Goal: Task Accomplishment & Management: Complete application form

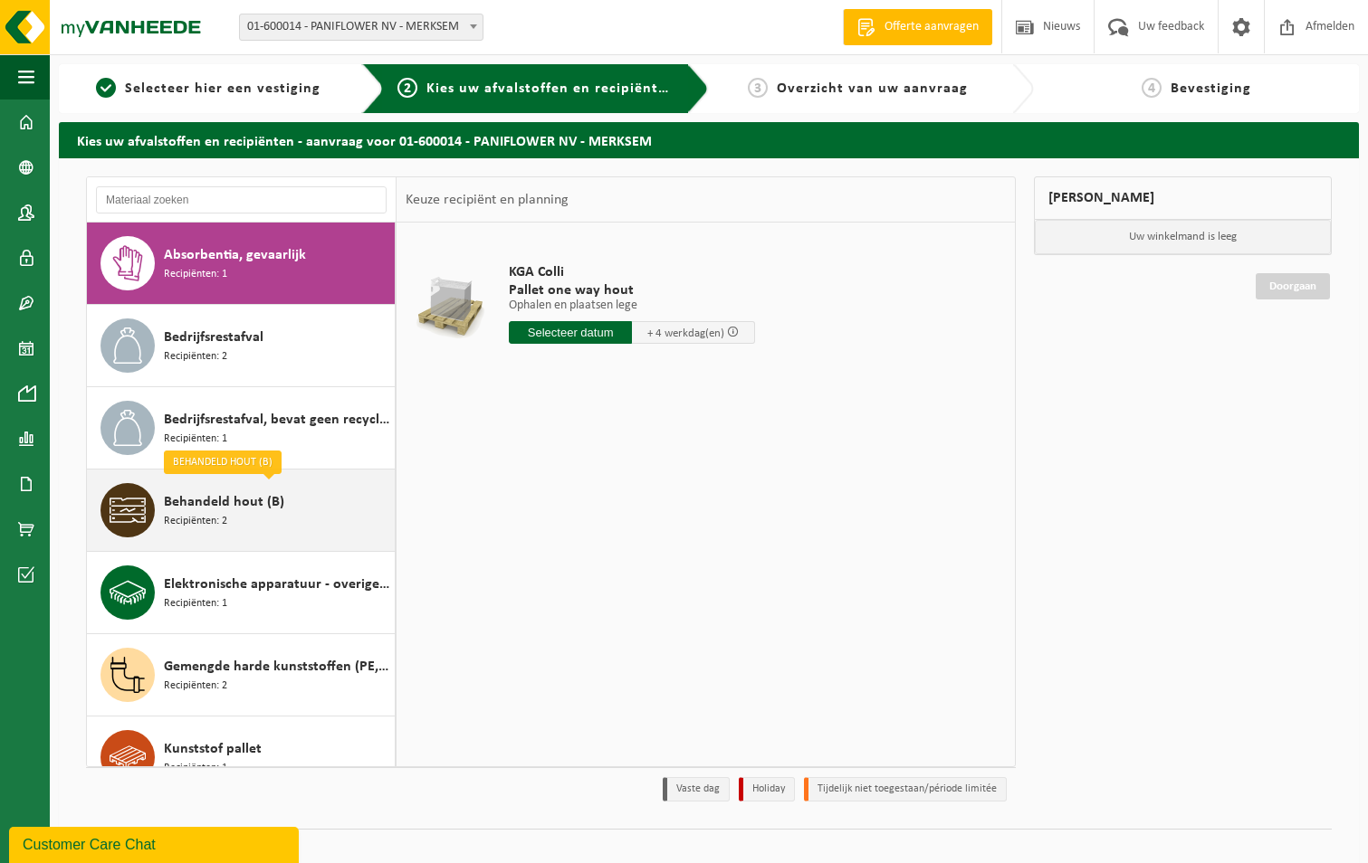
click at [194, 503] on span "Behandeld hout (B)" at bounding box center [224, 502] width 120 height 22
